Goal: Task Accomplishment & Management: Use online tool/utility

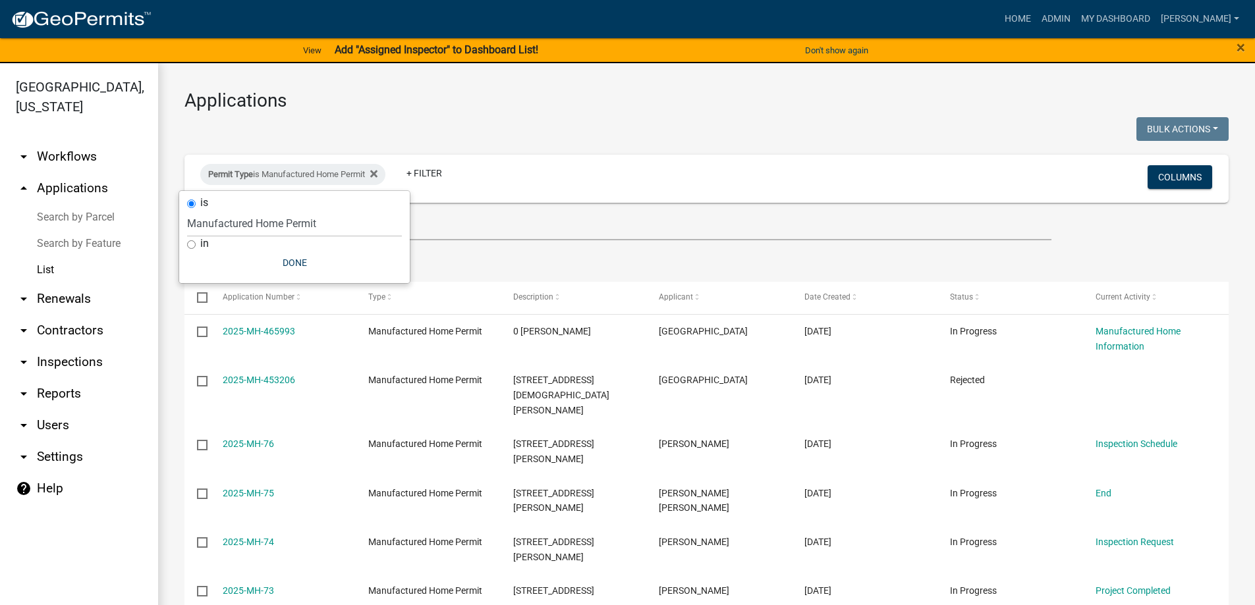
select select "3: 100"
select select "e04db0a7-8e7a-467b-b107-35b2294511b4"
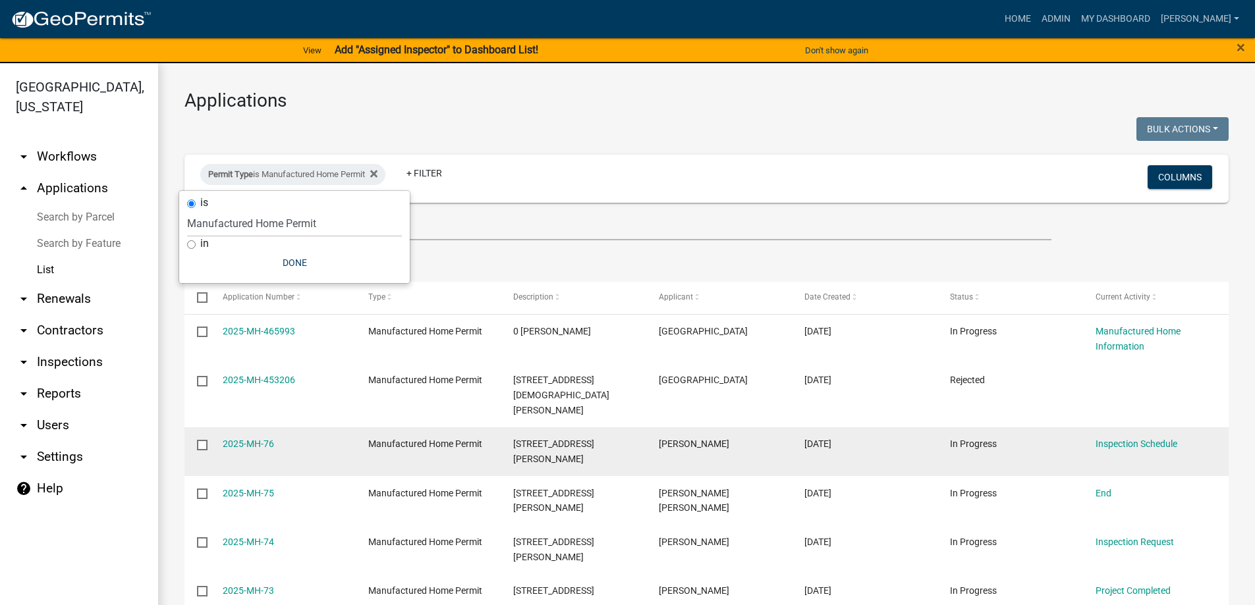
click at [1061, 437] on div "In Progress" at bounding box center [1010, 444] width 121 height 15
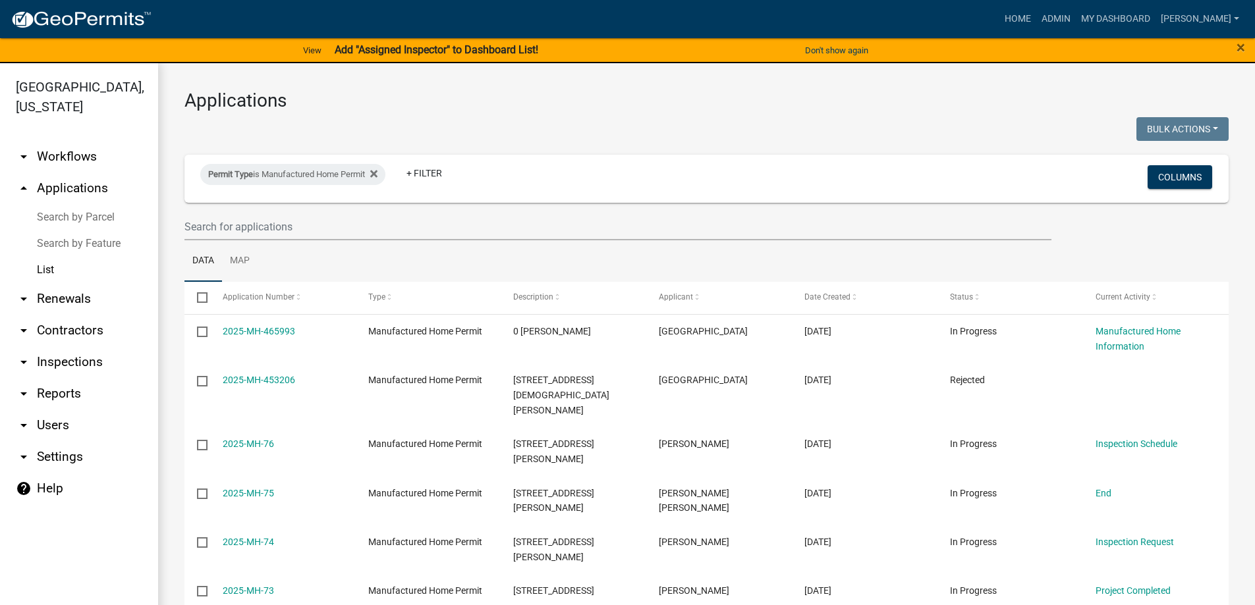
click at [84, 160] on link "arrow_drop_down Workflows" at bounding box center [79, 157] width 158 height 32
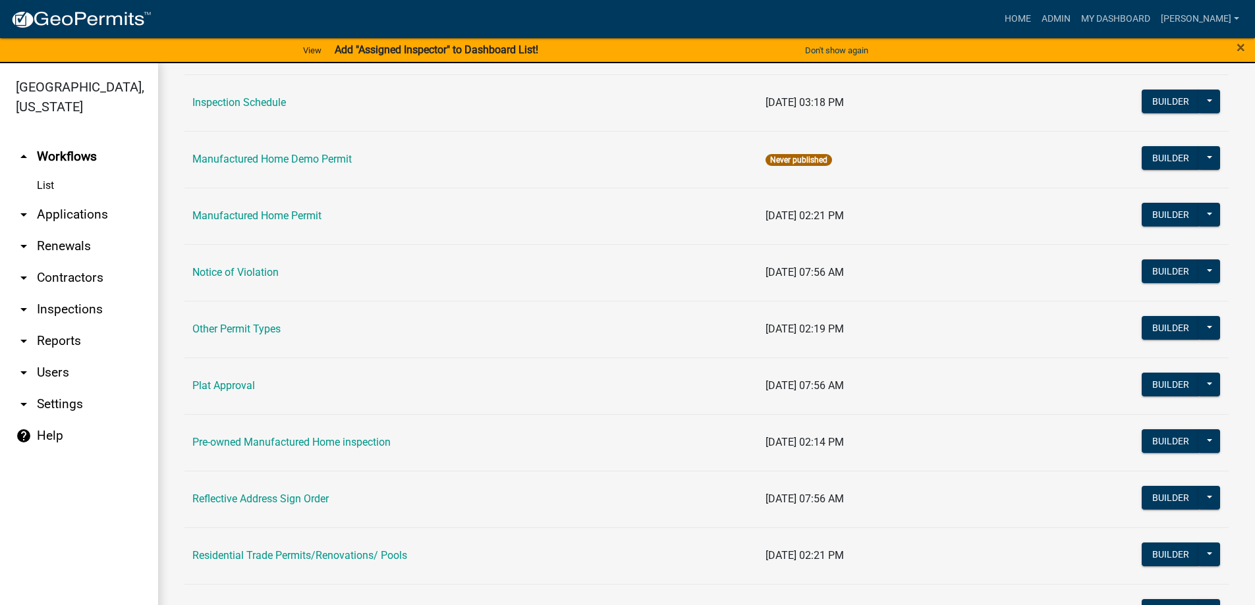
scroll to position [1120, 0]
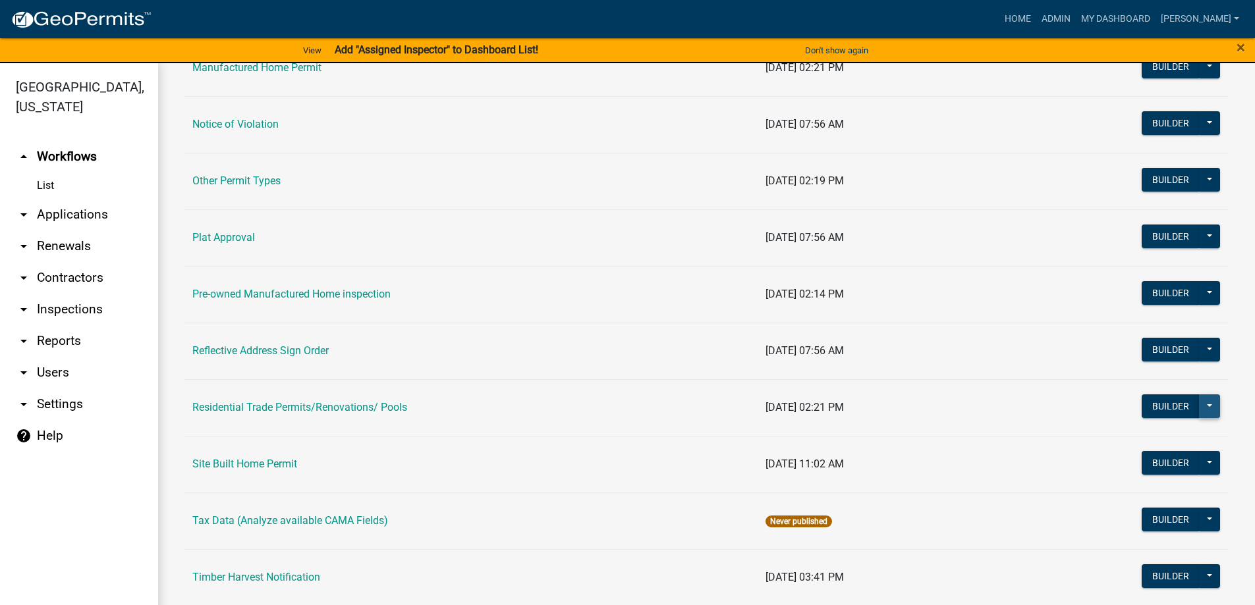
click at [1199, 403] on button at bounding box center [1209, 407] width 21 height 24
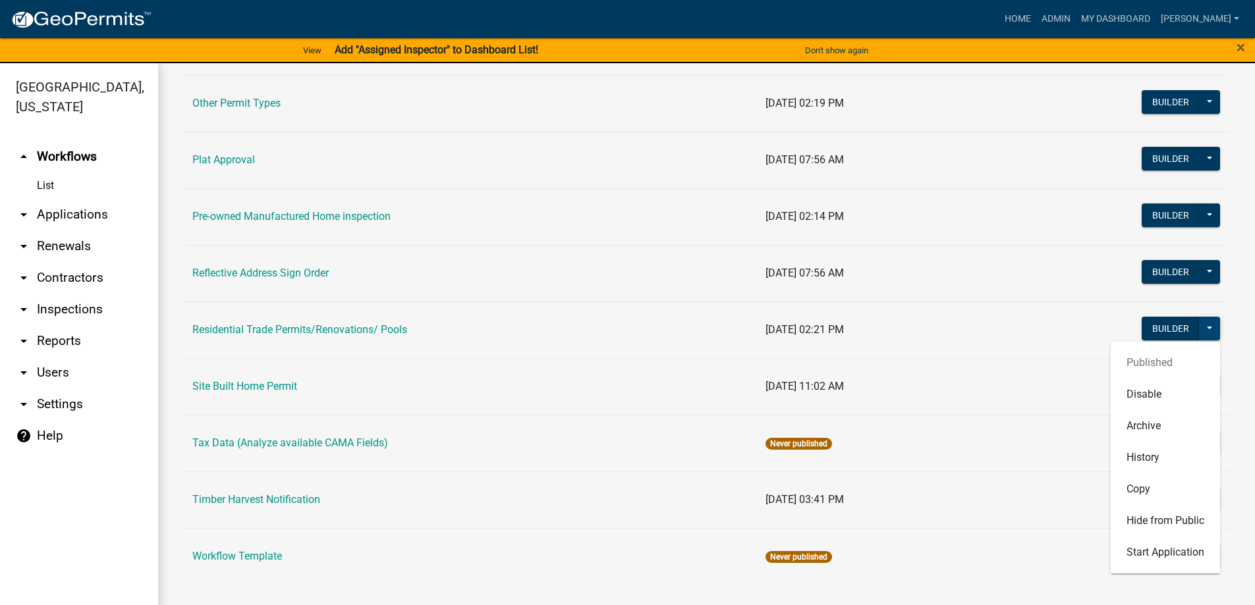
scroll to position [1198, 0]
click at [374, 330] on link "Residential Trade Permits/Renovations/ Pools" at bounding box center [299, 329] width 215 height 13
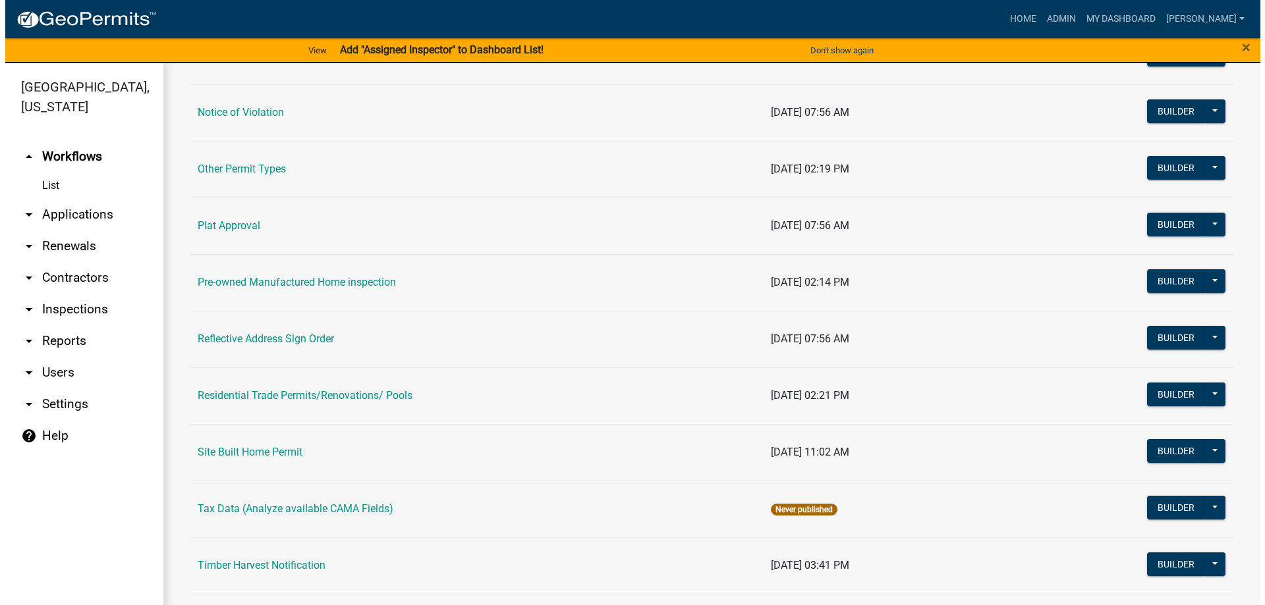
scroll to position [1198, 0]
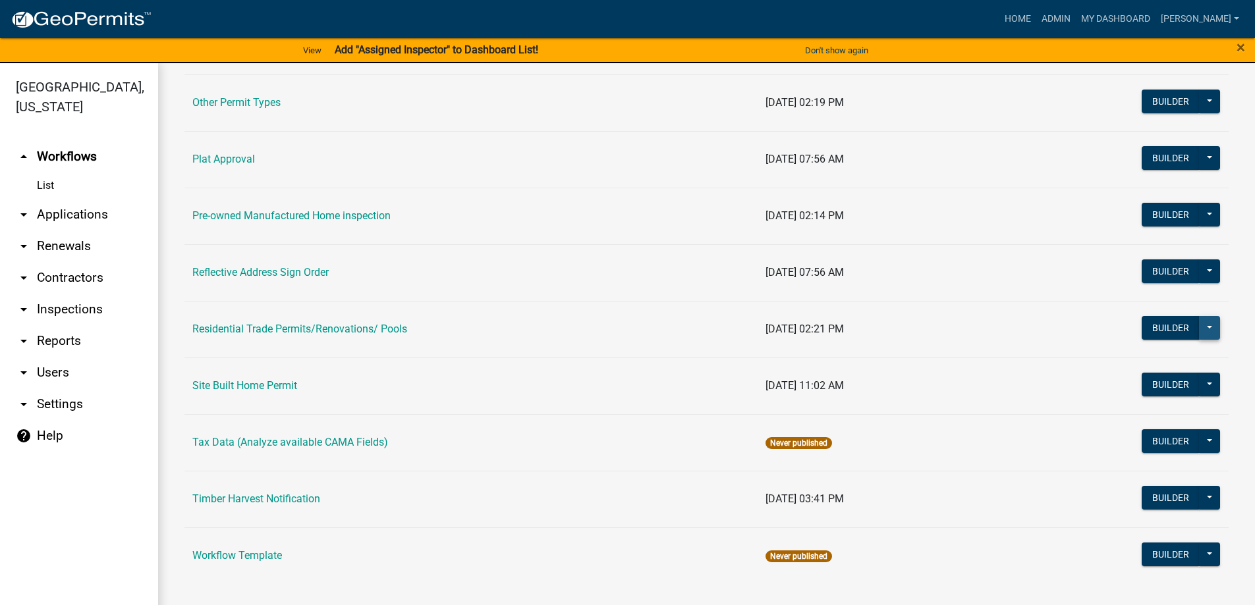
click at [1199, 323] on button at bounding box center [1209, 328] width 21 height 24
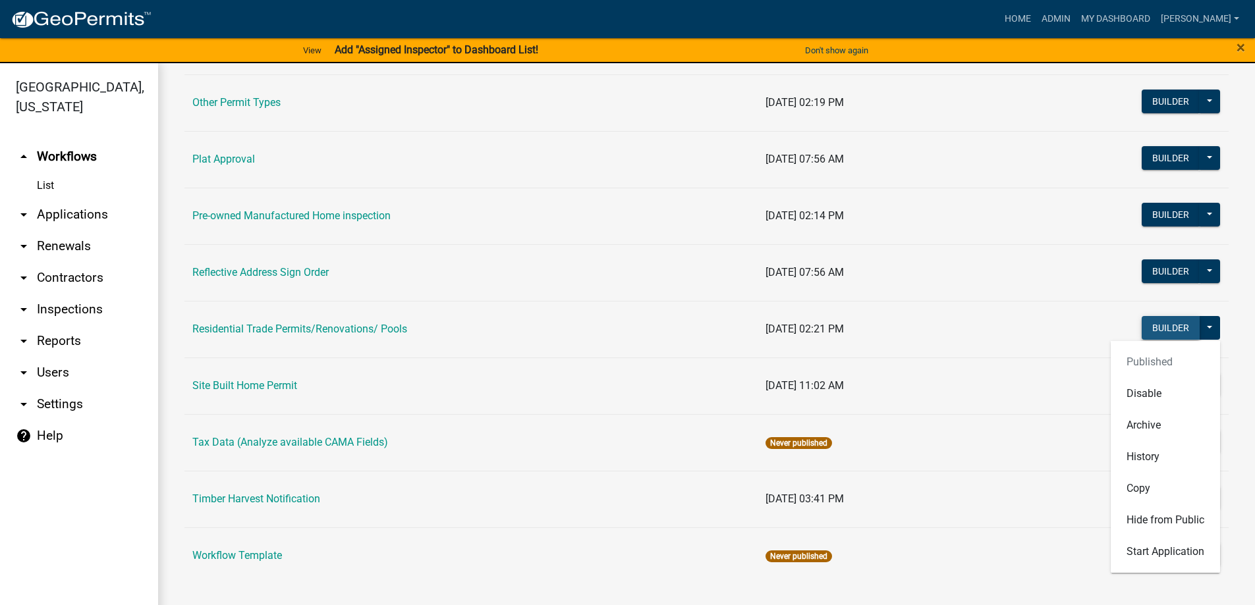
click at [1155, 331] on button "Builder" at bounding box center [1171, 328] width 58 height 24
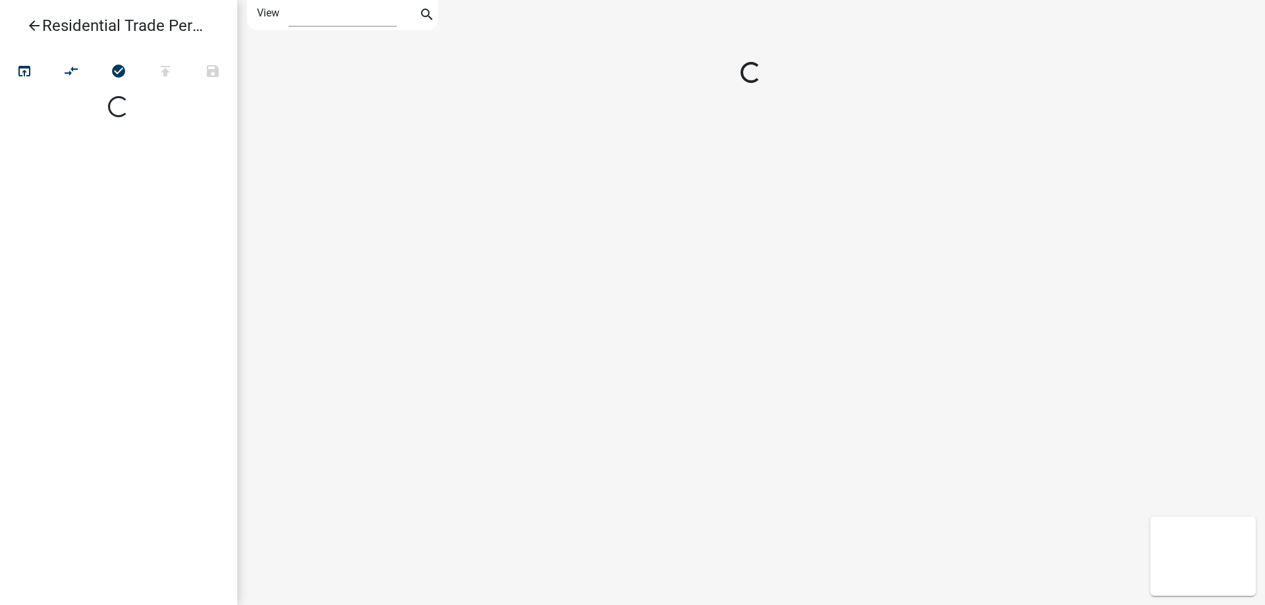
select select "1"
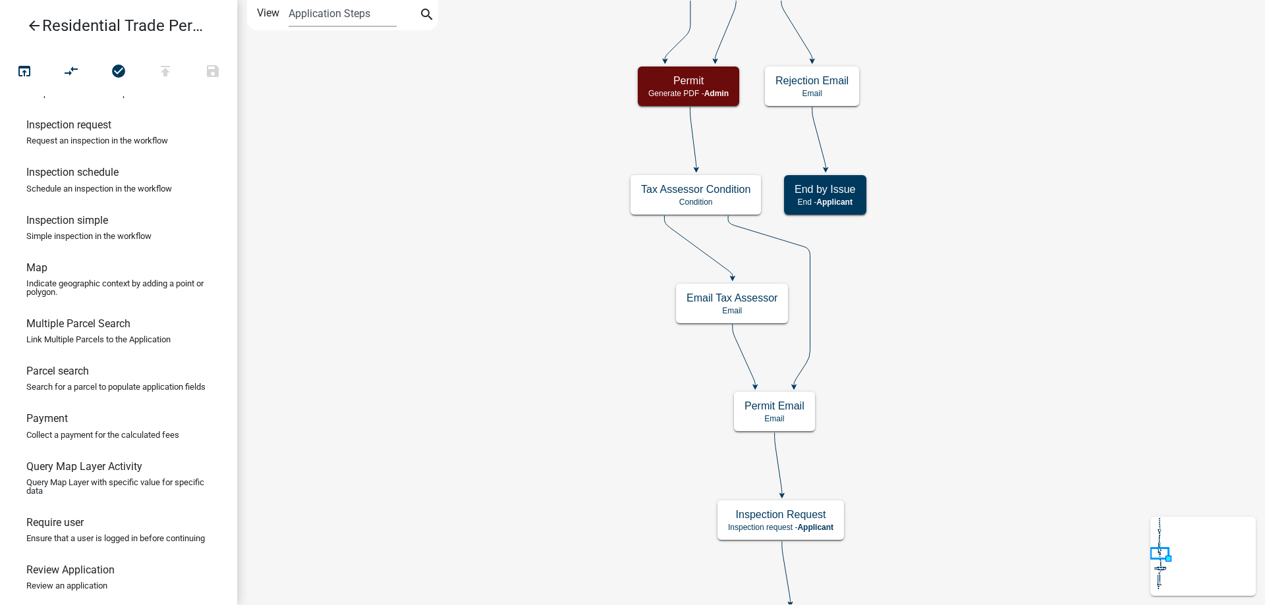
scroll to position [593, 0]
click at [126, 451] on link "Payment Collect a payment for the calculated fees" at bounding box center [118, 427] width 237 height 47
click at [82, 451] on link "Payment Collect a payment for the calculated fees" at bounding box center [118, 427] width 237 height 47
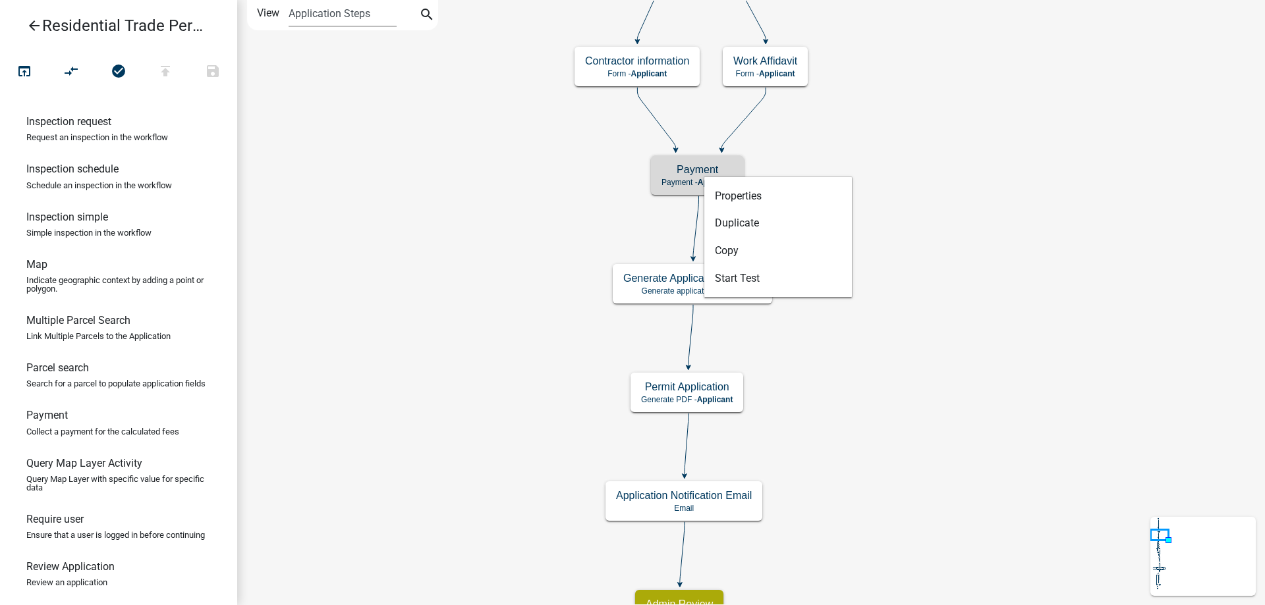
click at [33, 22] on icon "arrow_back" at bounding box center [34, 27] width 16 height 18
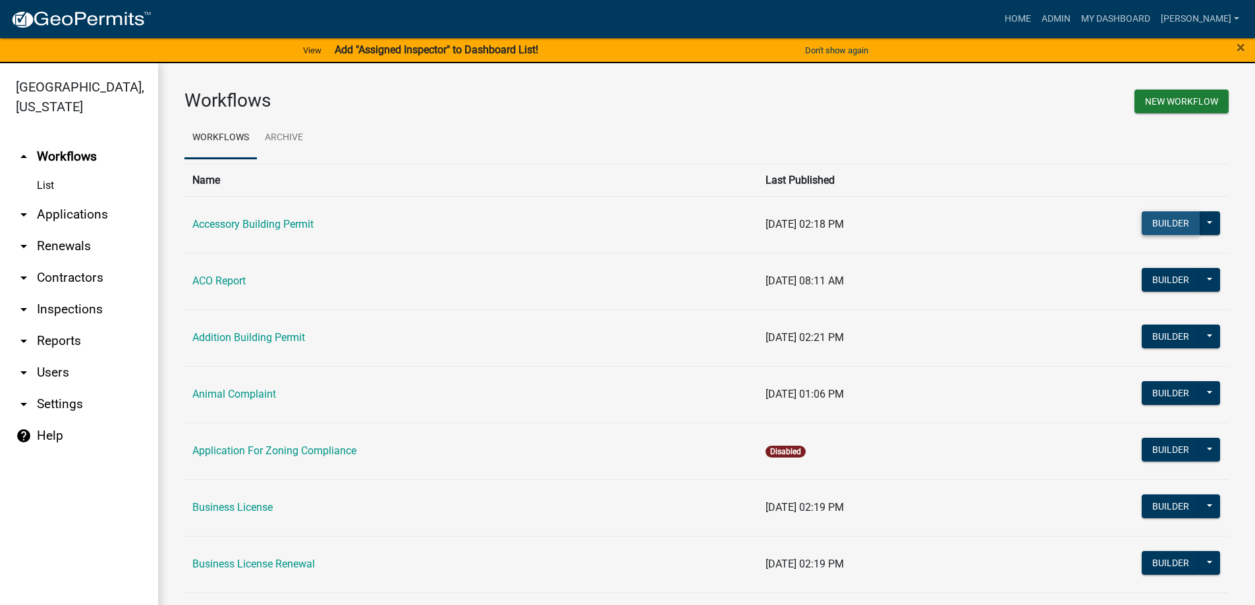
click at [1154, 223] on button "Builder" at bounding box center [1171, 223] width 58 height 24
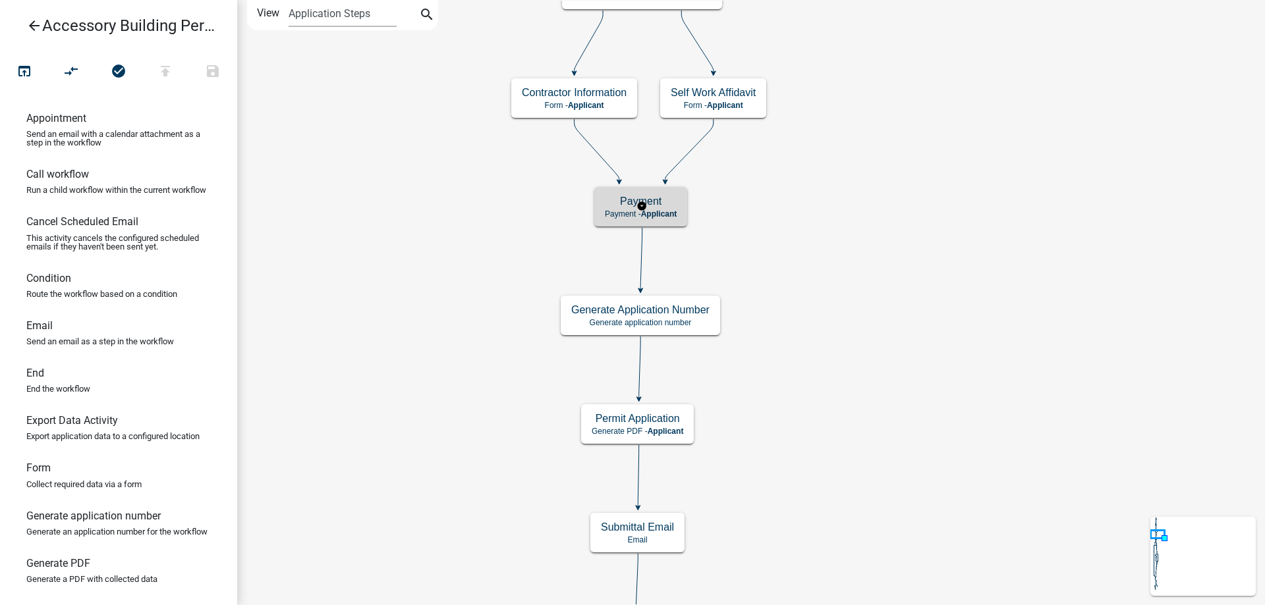
click at [655, 212] on span "Applicant" at bounding box center [659, 214] width 36 height 9
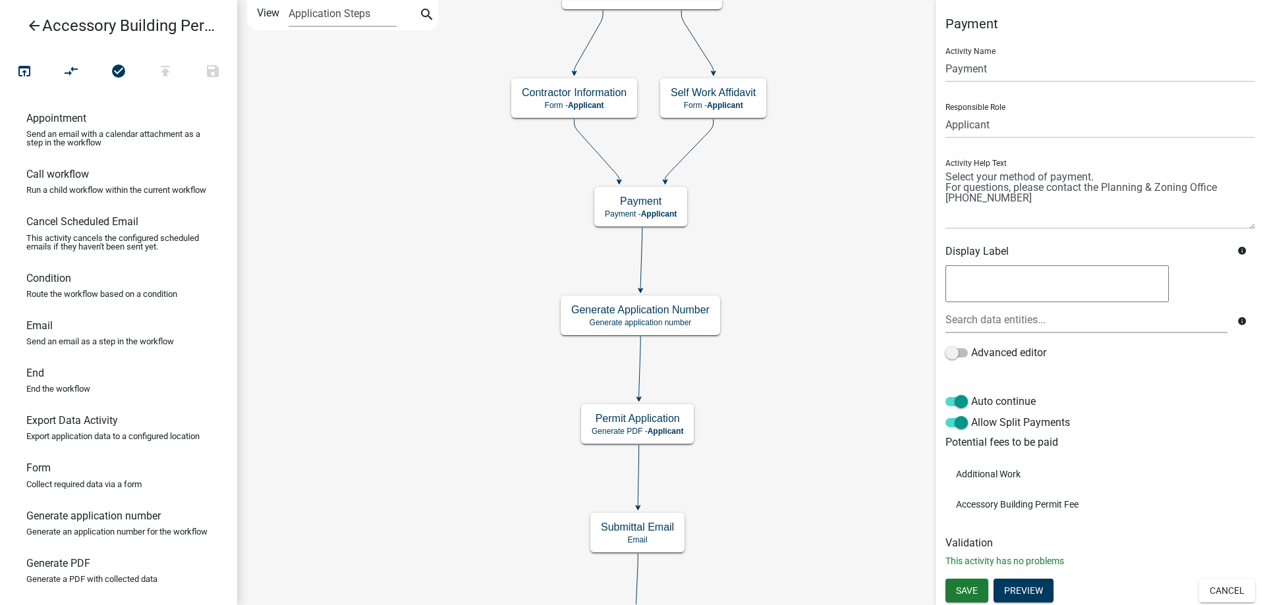
scroll to position [1, 0]
click at [1039, 594] on button "Preview" at bounding box center [1023, 590] width 60 height 24
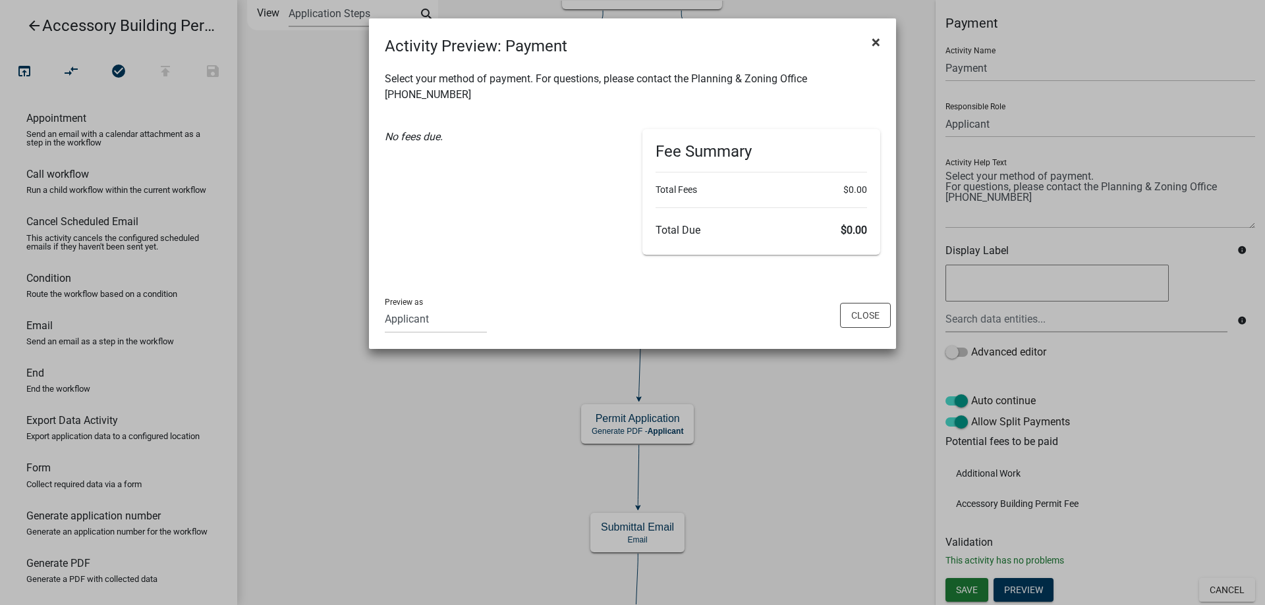
click at [875, 43] on span "×" at bounding box center [876, 42] width 9 height 18
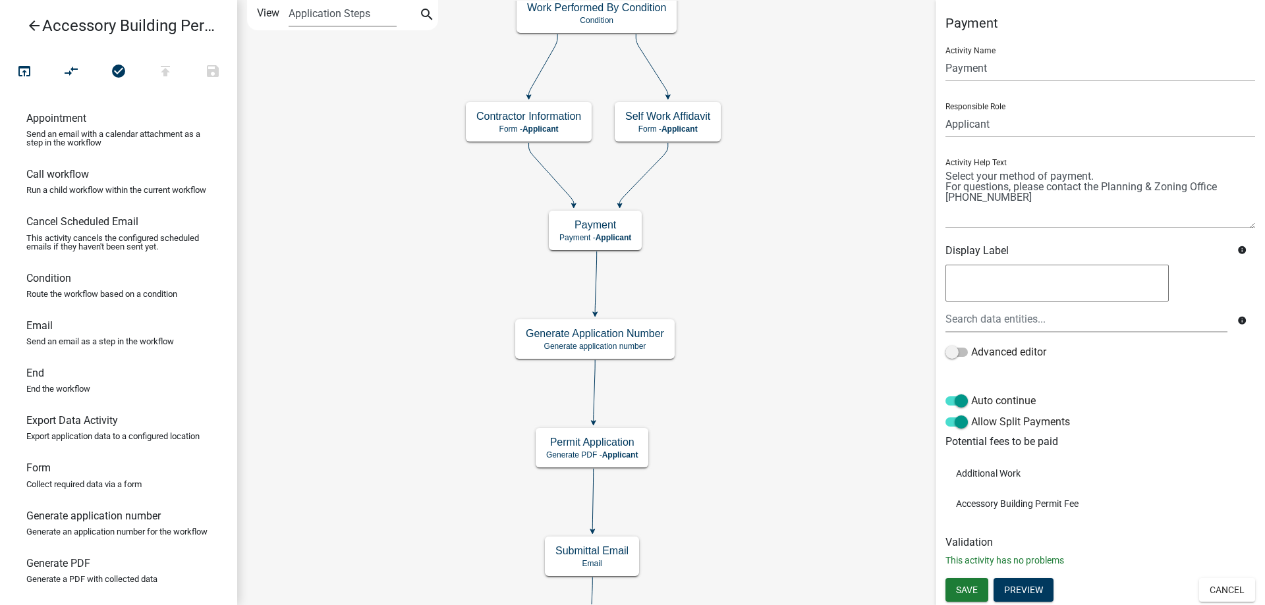
click at [1049, 506] on li "Accessory Building Permit Fee" at bounding box center [1100, 504] width 310 height 30
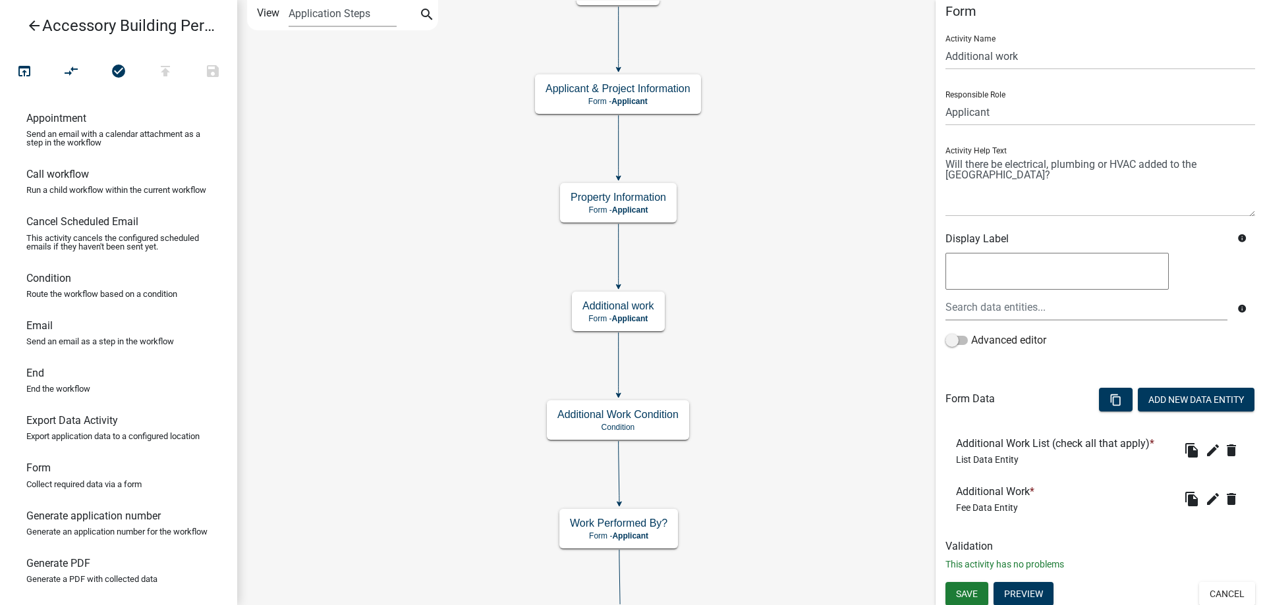
scroll to position [16, 0]
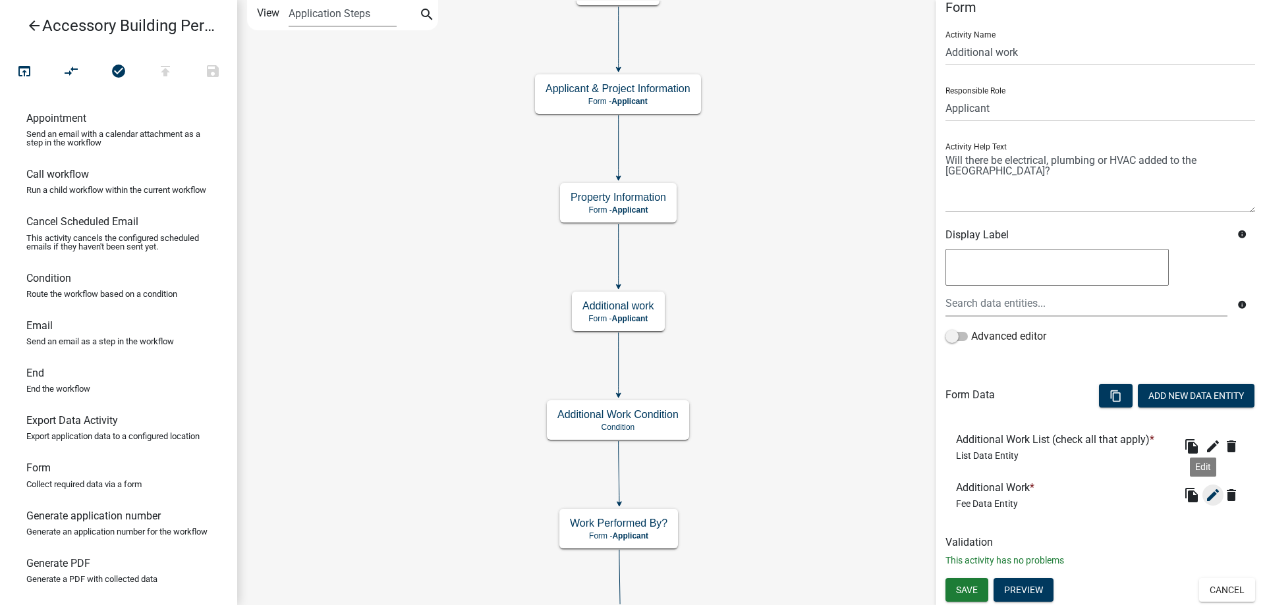
click at [1206, 497] on icon "edit" at bounding box center [1213, 496] width 16 height 16
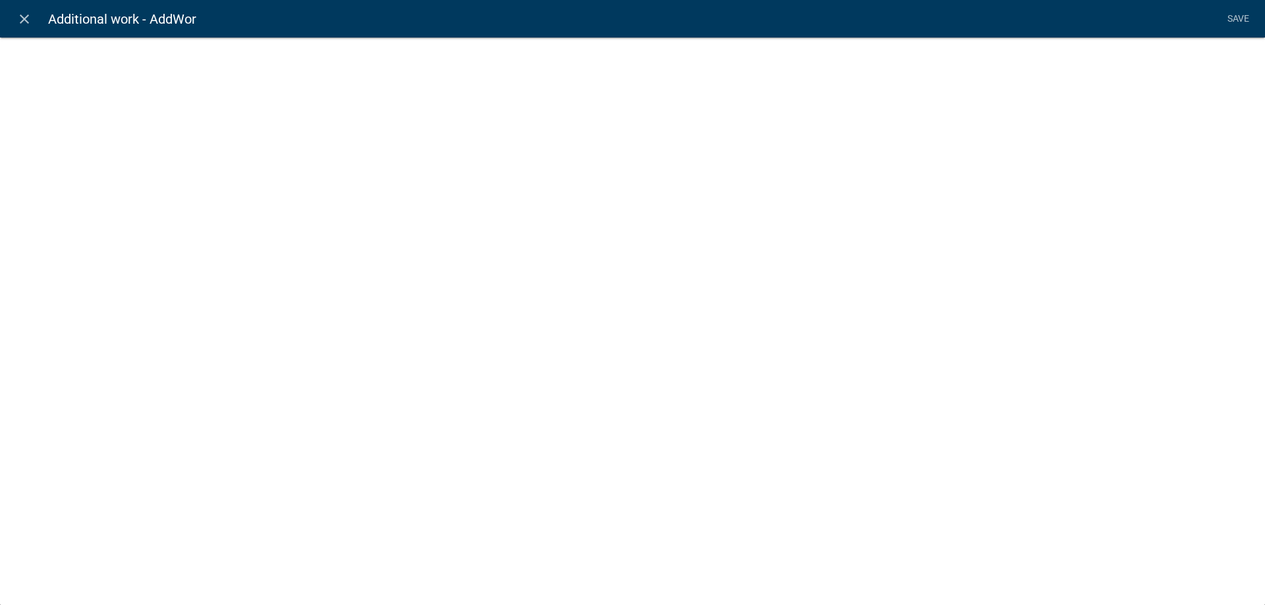
select select "fee"
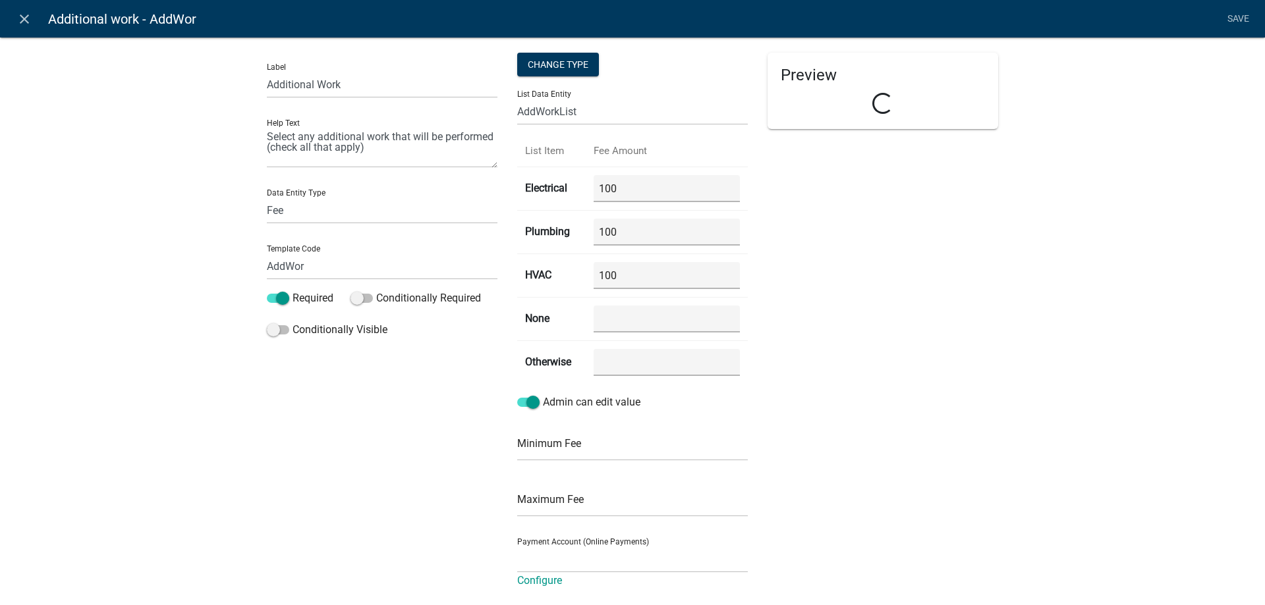
select select "692611ec-7f07-453f-afeb-783ddf195341"
click at [12, 18] on link "close" at bounding box center [24, 18] width 27 height 27
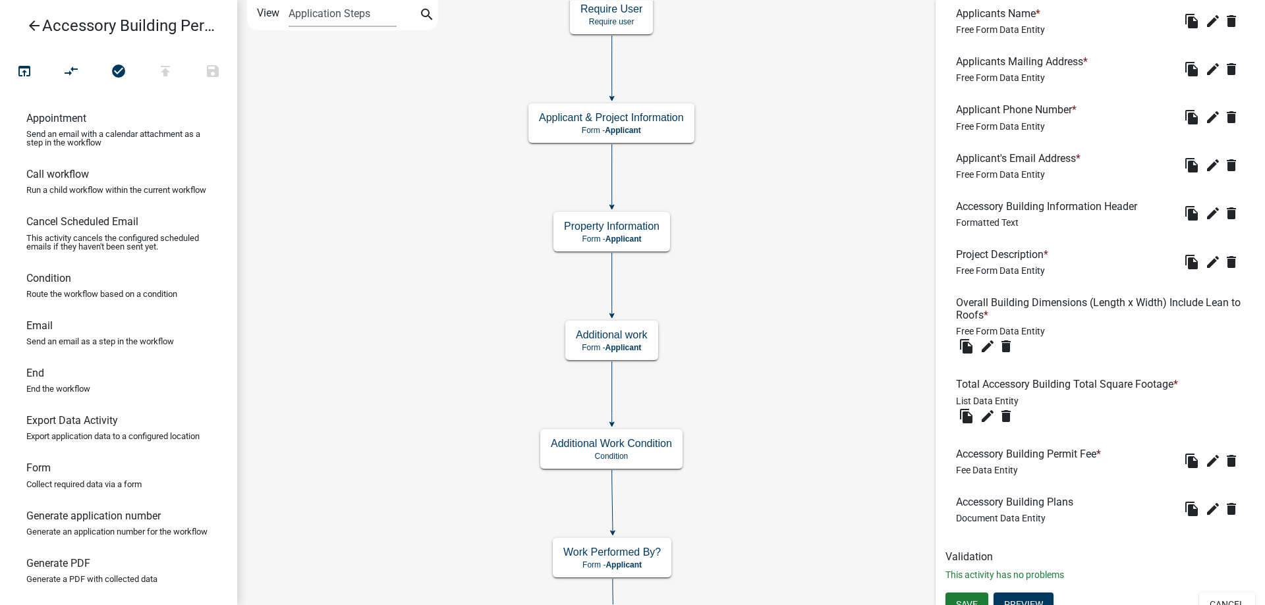
scroll to position [505, 0]
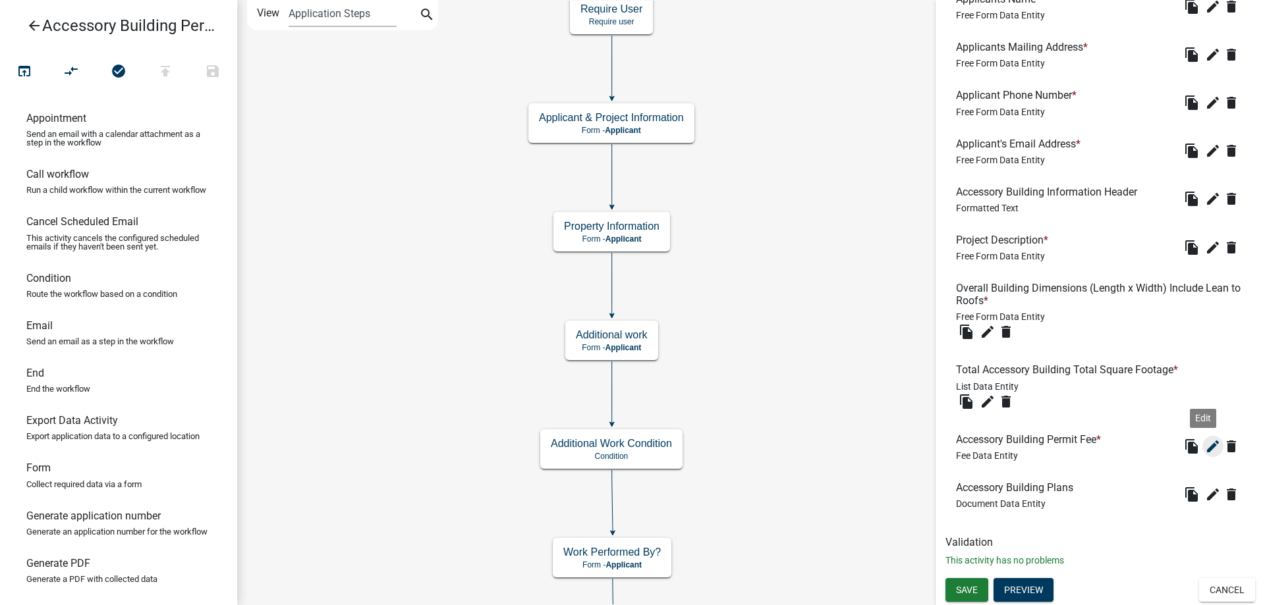
click at [1205, 448] on icon "edit" at bounding box center [1213, 447] width 16 height 16
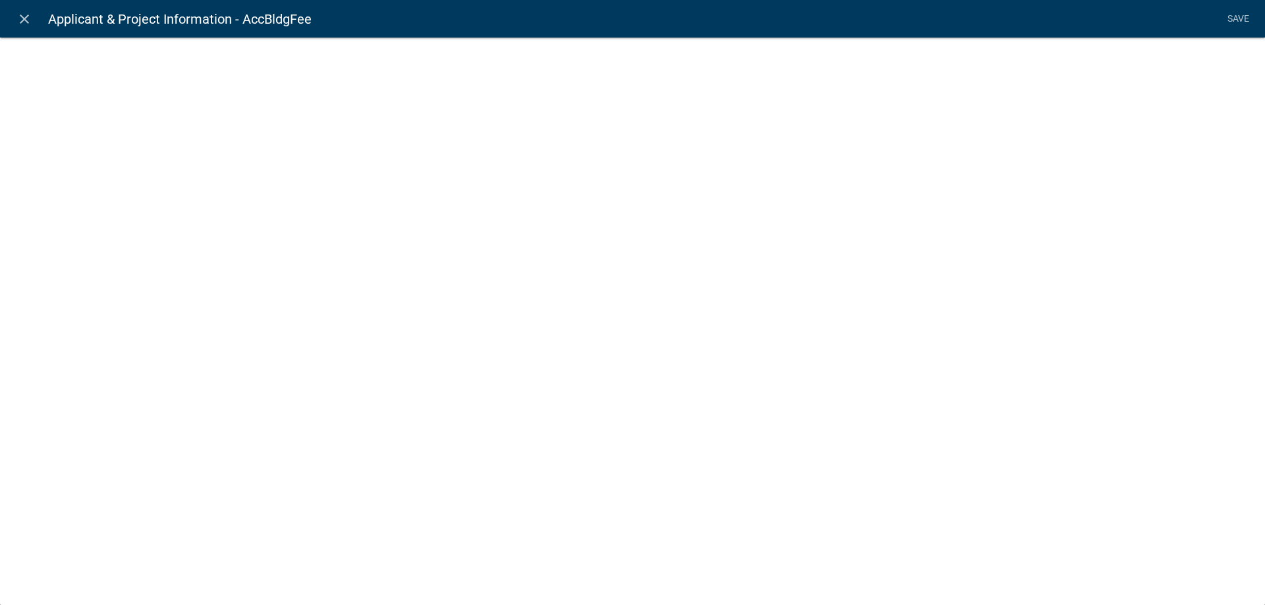
select select "fee"
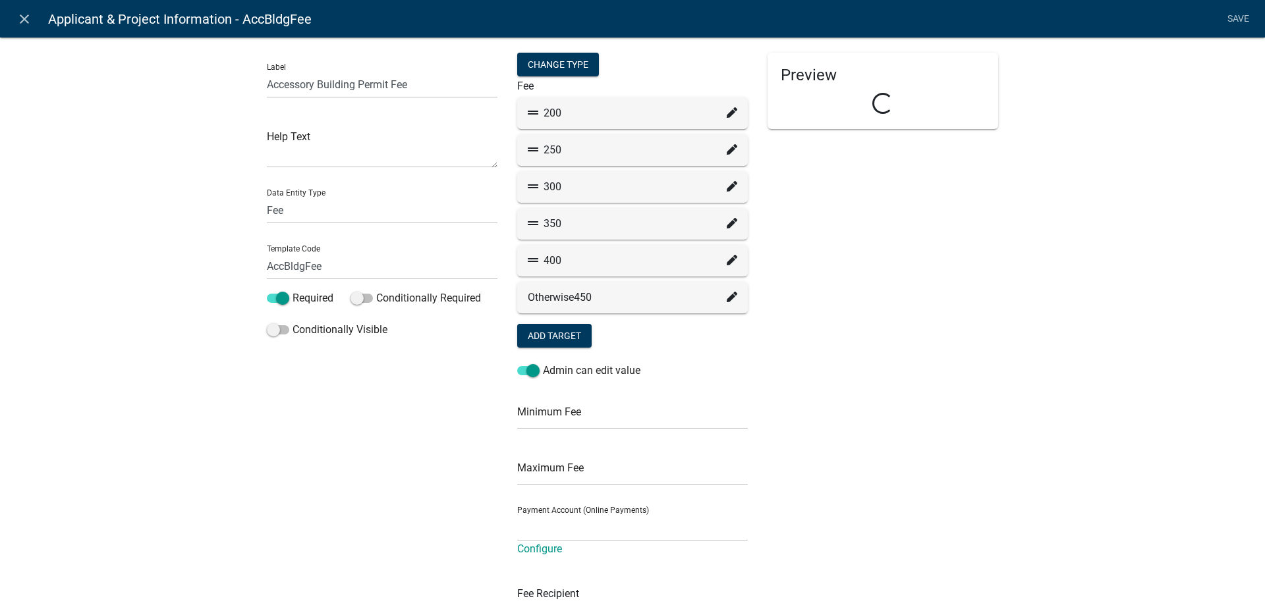
select select "692611ec-7f07-453f-afeb-783ddf195341"
